Goal: Task Accomplishment & Management: Manage account settings

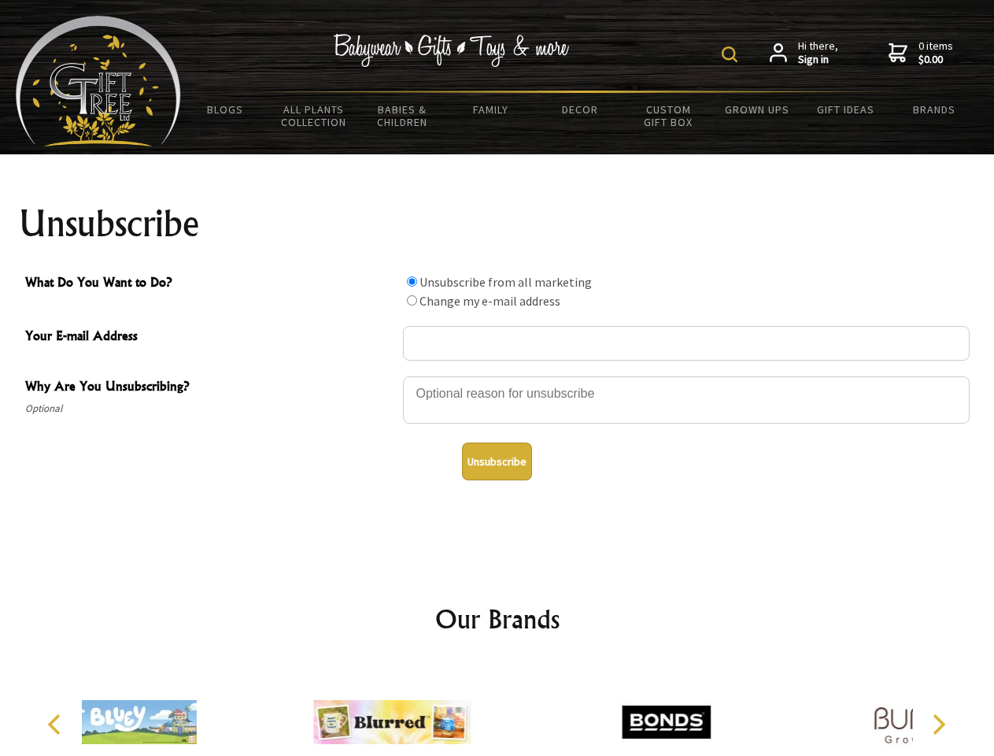
click at [732, 54] on img at bounding box center [730, 54] width 16 height 16
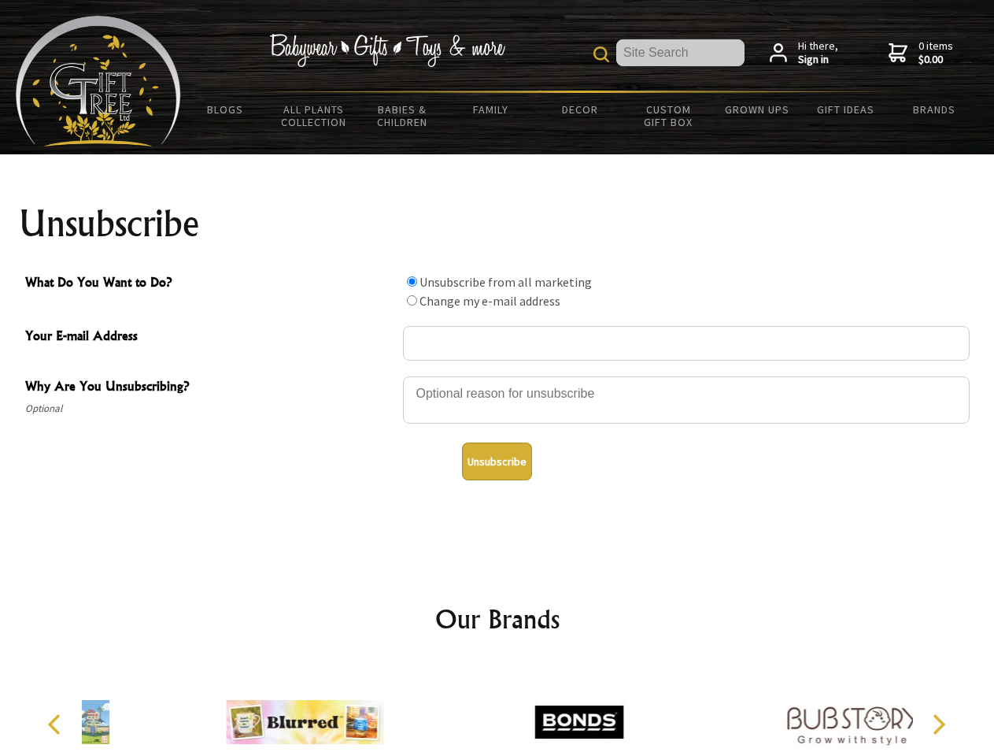
click at [497, 375] on div at bounding box center [686, 402] width 567 height 55
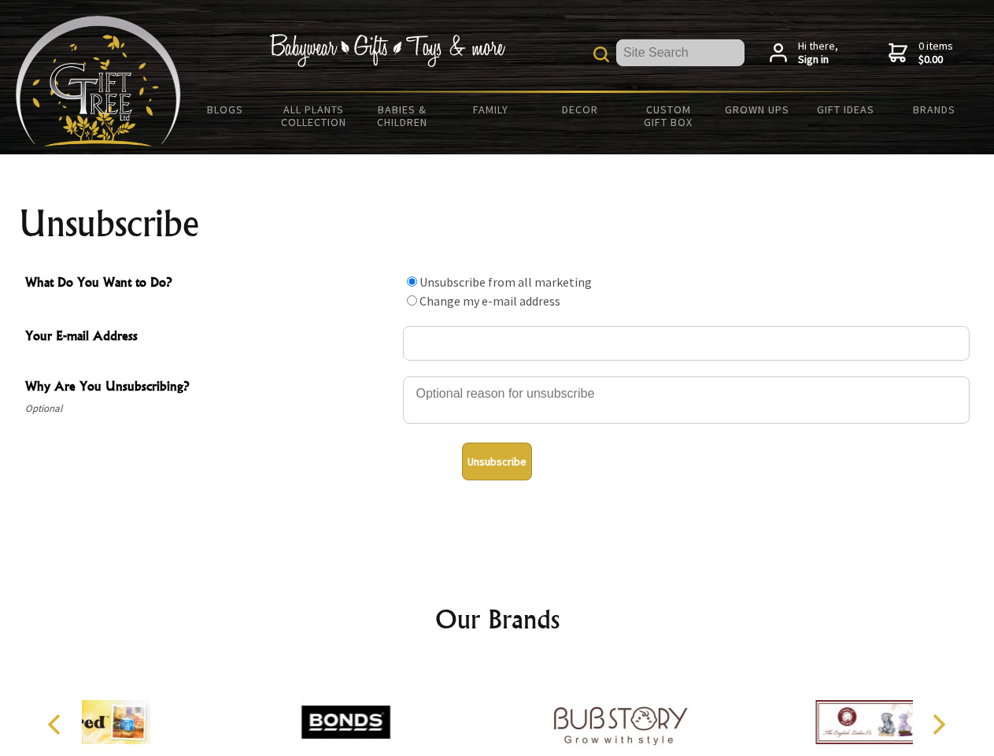
click at [412, 281] on input "What Do You Want to Do?" at bounding box center [412, 281] width 10 height 10
click at [412, 300] on input "What Do You Want to Do?" at bounding box center [412, 300] width 10 height 10
click at [497, 461] on button "Unsubscribe" at bounding box center [497, 461] width 70 height 38
click at [497, 709] on div at bounding box center [620, 724] width 274 height 123
click at [57, 724] on icon "Previous" at bounding box center [56, 724] width 20 height 20
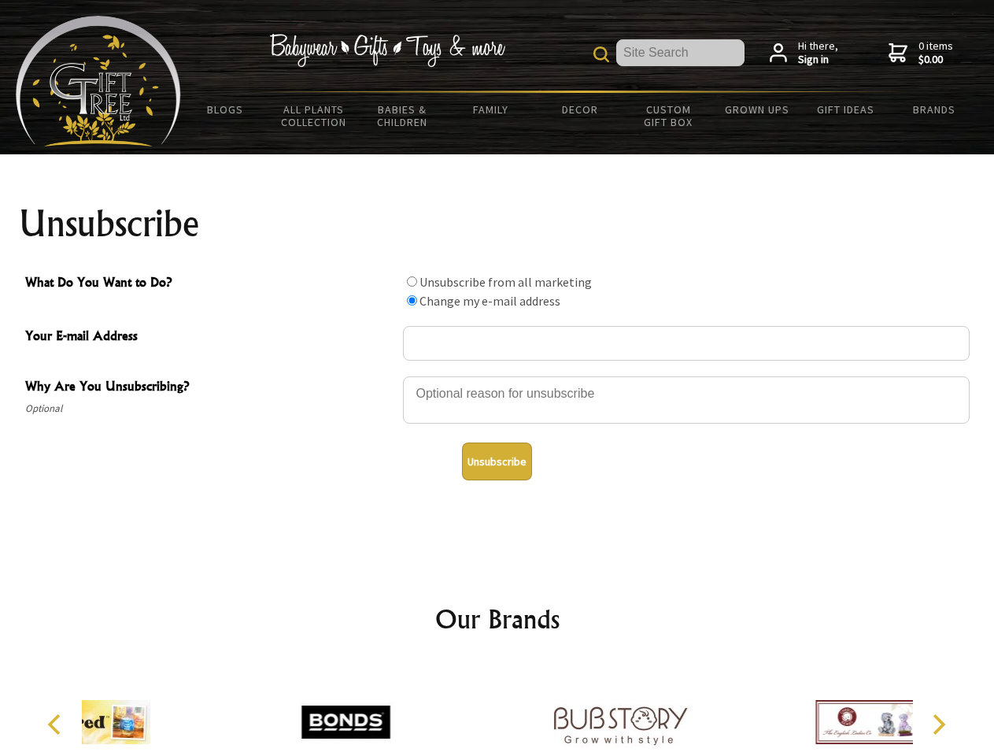
click at [938, 724] on icon "Next" at bounding box center [937, 724] width 20 height 20
radio input "true"
